Goal: Contribute content: Add original content to the website for others to see

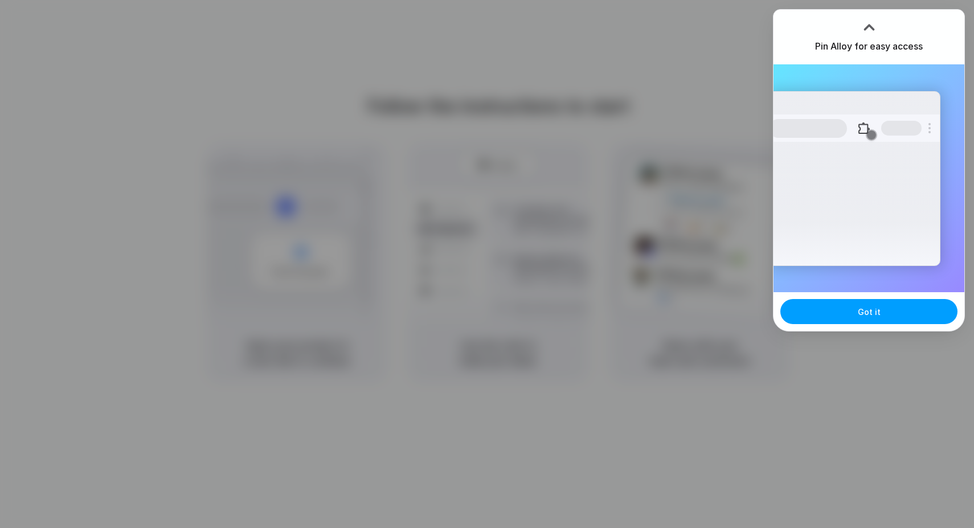
click at [885, 320] on button "Got it" at bounding box center [868, 311] width 177 height 25
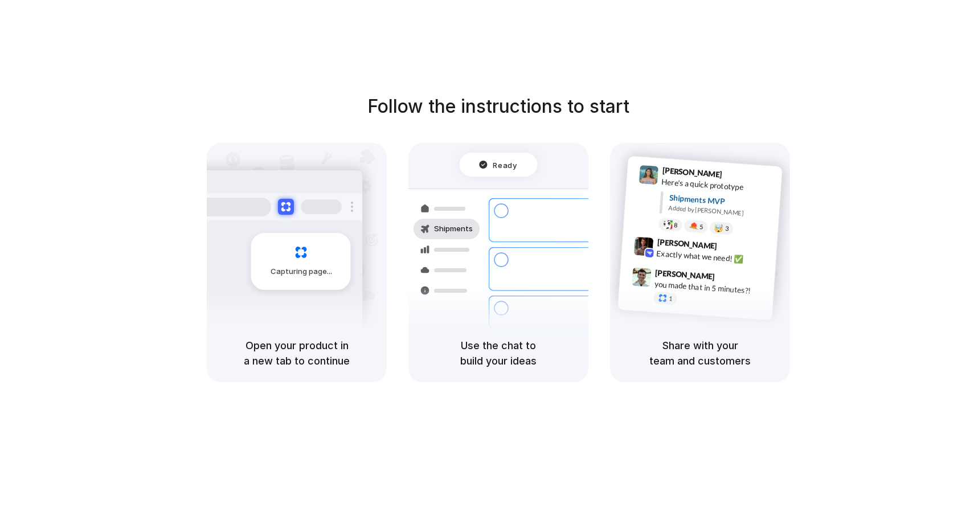
click at [487, 264] on div at bounding box center [487, 264] width 0 height 0
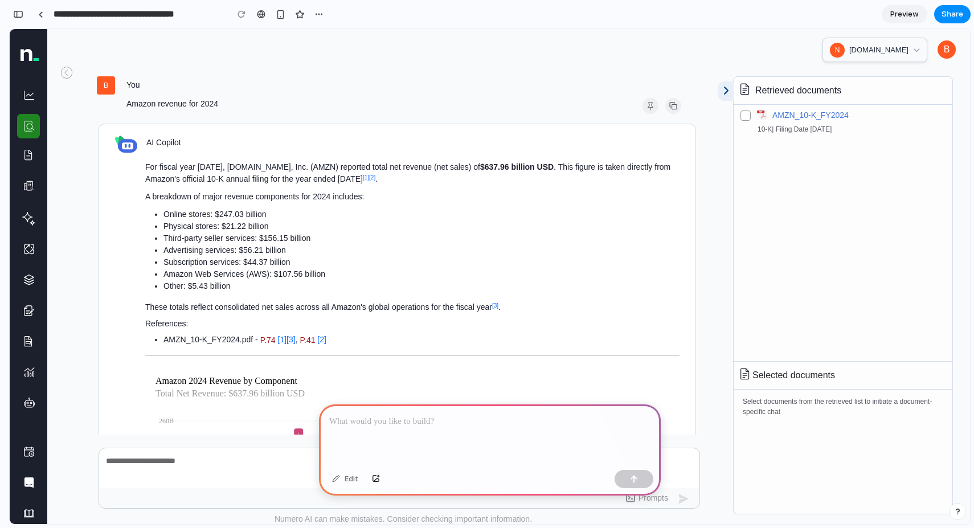
click at [913, 49] on icon at bounding box center [916, 50] width 7 height 7
click at [914, 52] on icon at bounding box center [916, 50] width 7 height 7
click at [944, 54] on div "B" at bounding box center [947, 49] width 18 height 18
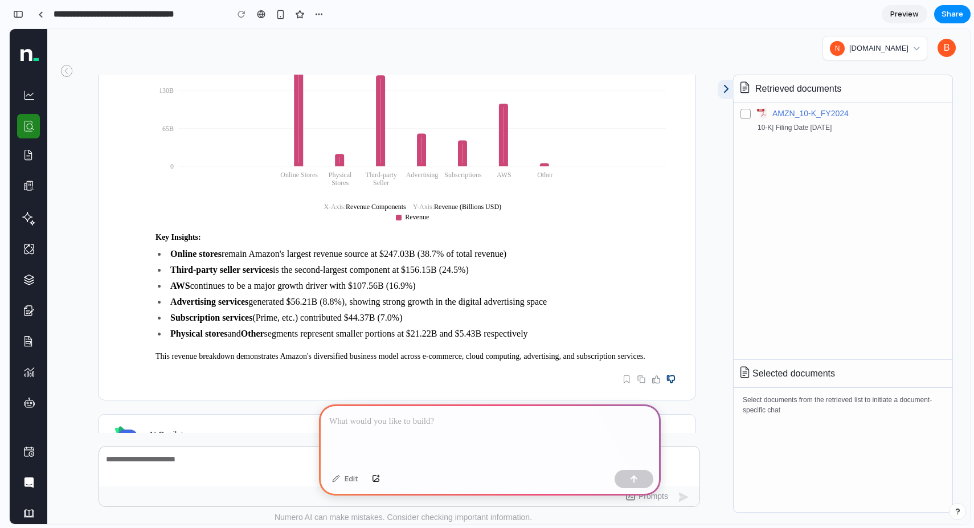
scroll to position [533, 0]
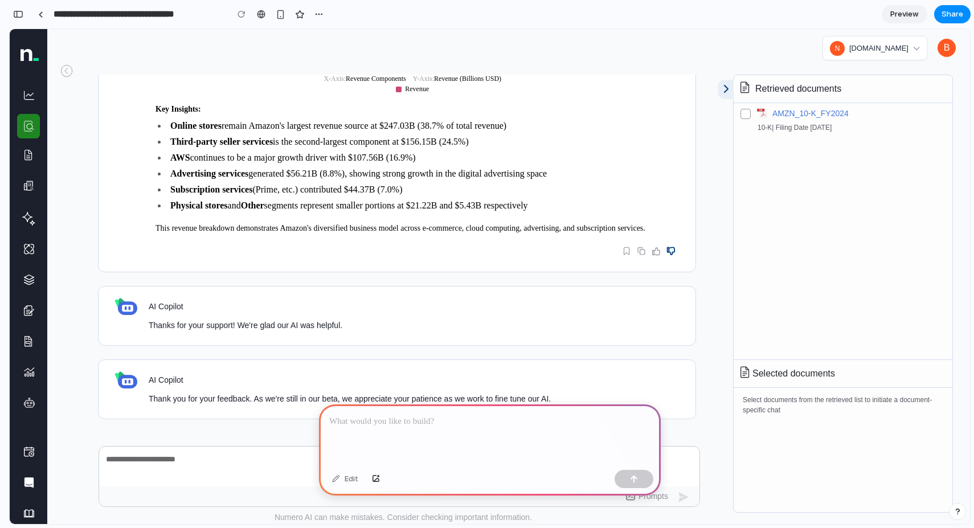
click at [433, 430] on div at bounding box center [490, 434] width 342 height 61
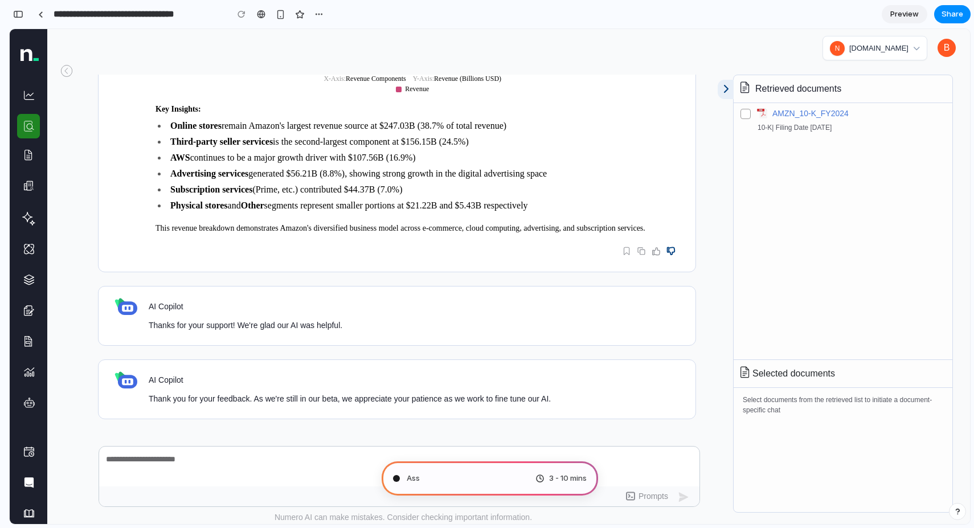
type input "**********"
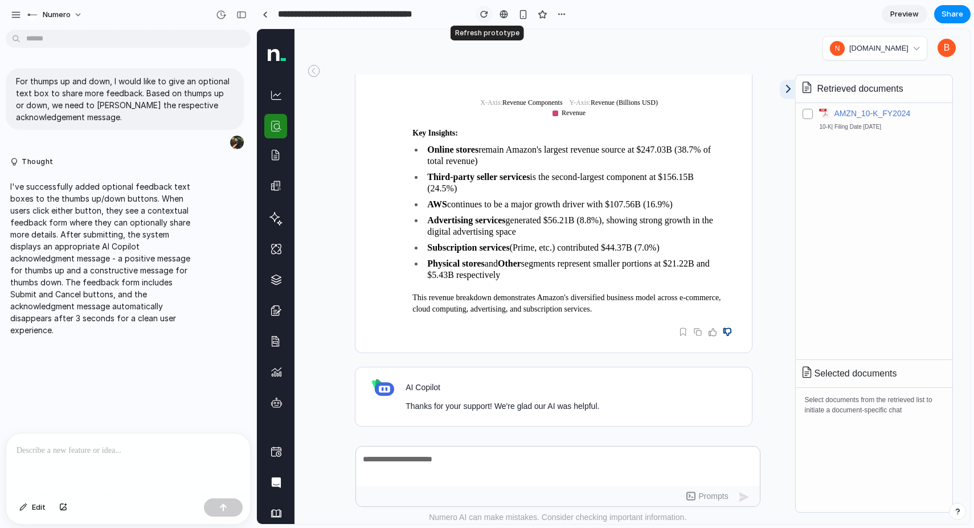
click at [485, 15] on div "button" at bounding box center [484, 14] width 8 height 8
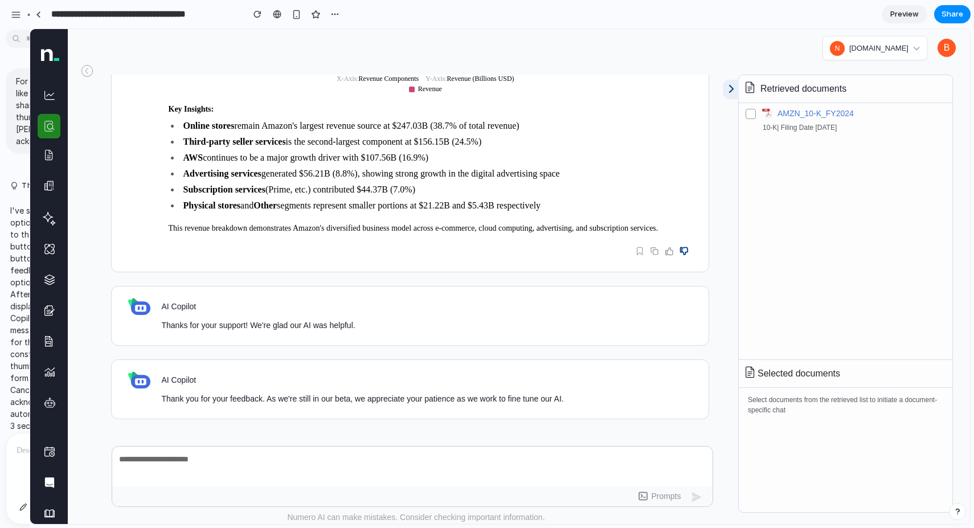
drag, startPoint x: 254, startPoint y: 261, endPoint x: 29, endPoint y: 279, distance: 225.7
